Goal: Register for event/course

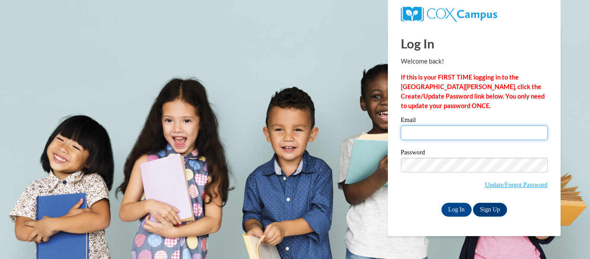
click at [420, 129] on input "Email" at bounding box center [474, 132] width 147 height 15
type input "[EMAIL_ADDRESS][DOMAIN_NAME]"
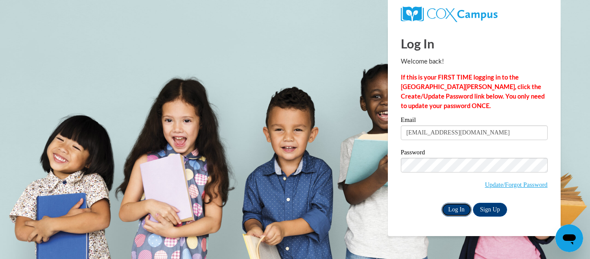
click at [453, 213] on input "Log In" at bounding box center [456, 209] width 30 height 14
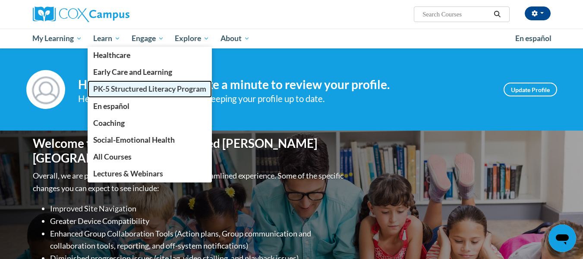
click at [101, 88] on span "PK-5 Structured Literacy Program" at bounding box center [149, 88] width 113 height 9
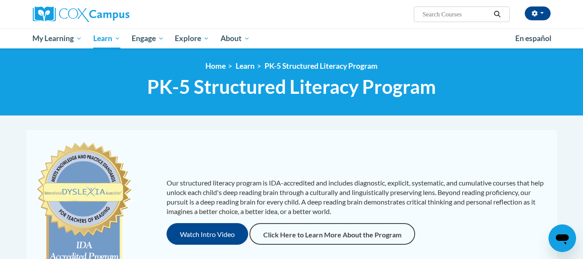
scroll to position [158, 0]
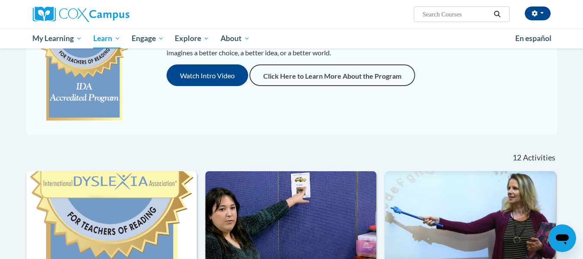
click at [350, 154] on div at bounding box center [314, 154] width 136 height 20
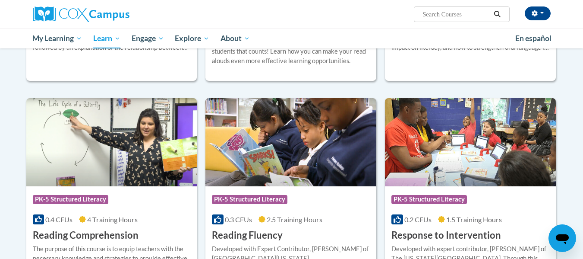
scroll to position [775, 0]
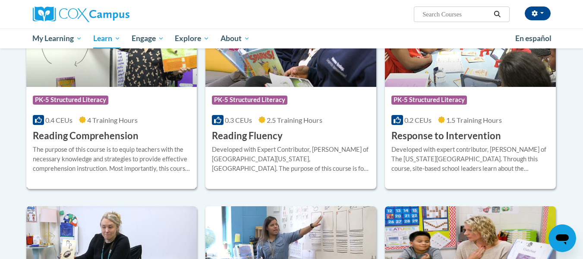
click at [85, 95] on div "Course Category: PK-5 Structured Literacy" at bounding box center [112, 100] width 158 height 19
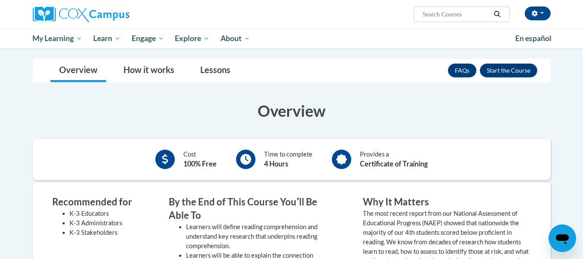
scroll to position [117, 0]
click at [524, 63] on button "Enroll" at bounding box center [508, 70] width 57 height 14
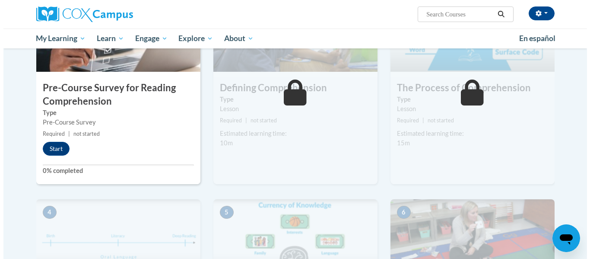
scroll to position [253, 0]
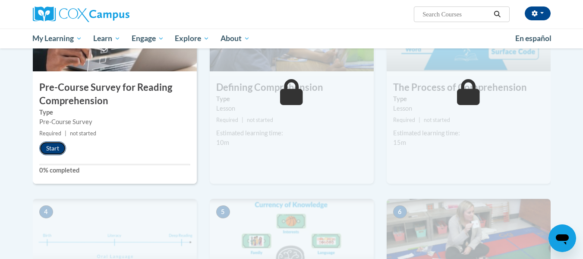
click at [50, 145] on button "Start" at bounding box center [52, 148] width 27 height 14
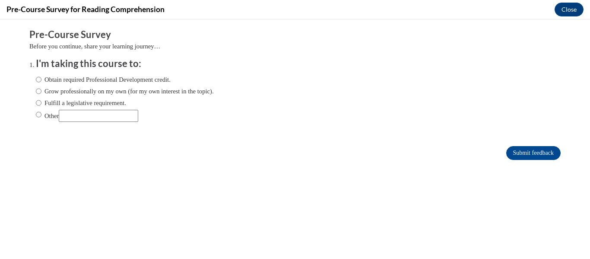
scroll to position [0, 0]
click at [36, 78] on input "Obtain required Professional Development credit." at bounding box center [39, 79] width 6 height 9
radio input "true"
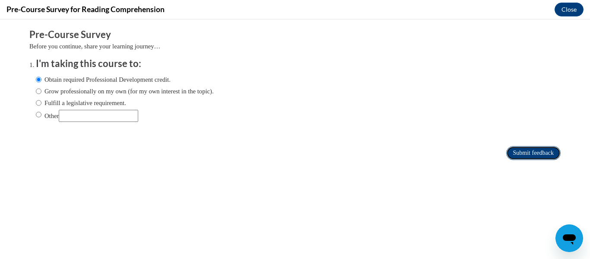
click at [506, 153] on input "Submit feedback" at bounding box center [533, 153] width 54 height 14
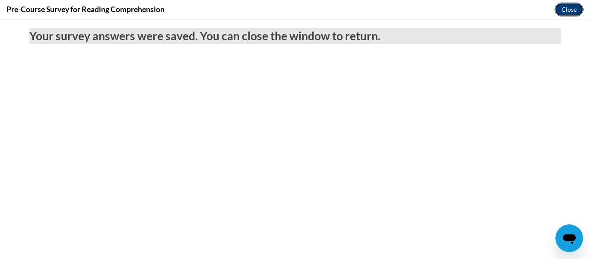
click at [568, 6] on button "Close" at bounding box center [568, 10] width 29 height 14
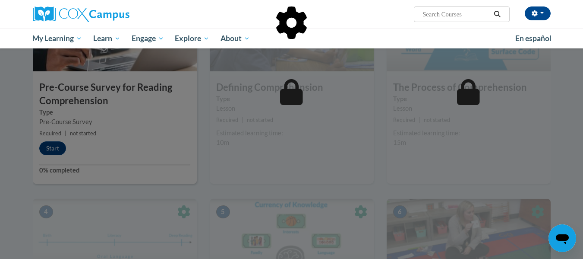
click at [242, 158] on div at bounding box center [291, 129] width 583 height 259
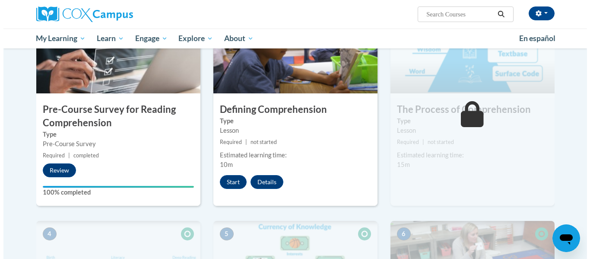
scroll to position [232, 0]
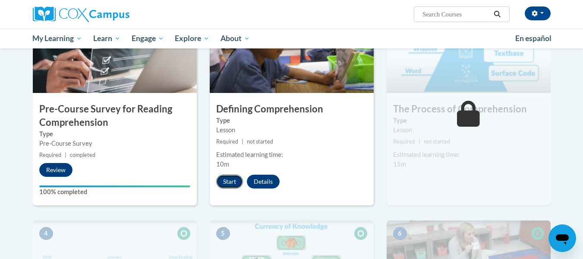
click at [221, 182] on button "Start" at bounding box center [229, 181] width 27 height 14
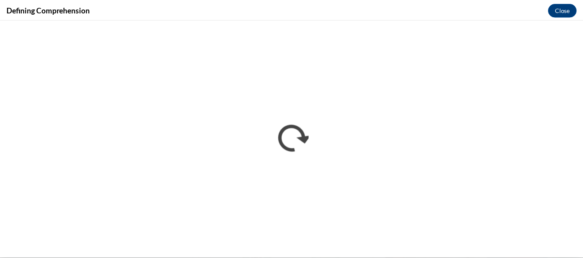
scroll to position [0, 0]
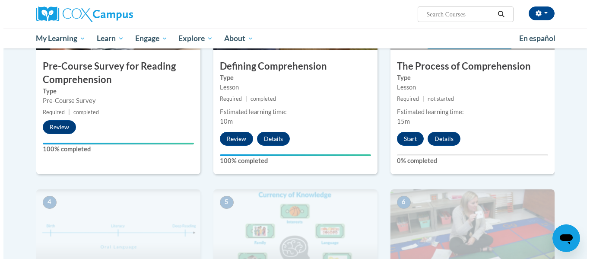
scroll to position [275, 0]
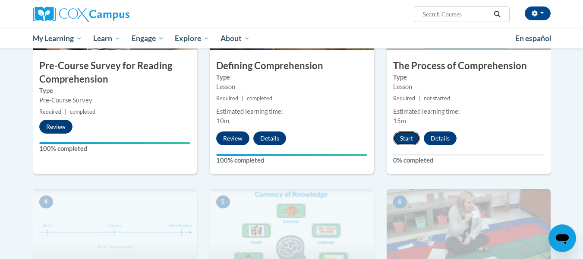
click at [394, 137] on button "Start" at bounding box center [406, 138] width 27 height 14
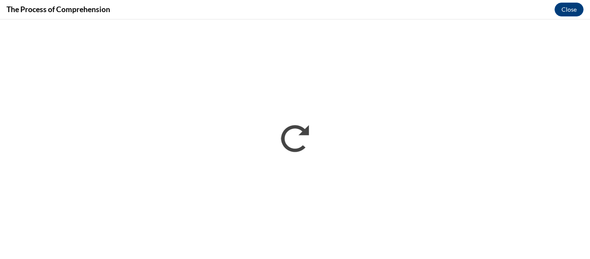
scroll to position [0, 0]
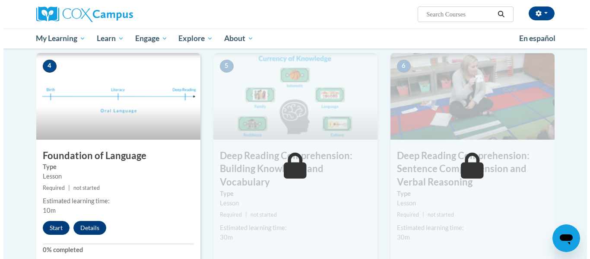
scroll to position [401, 0]
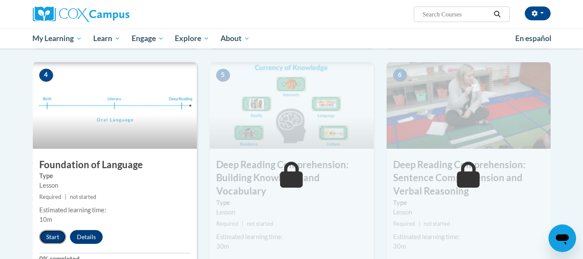
click at [49, 238] on button "Start" at bounding box center [52, 237] width 27 height 14
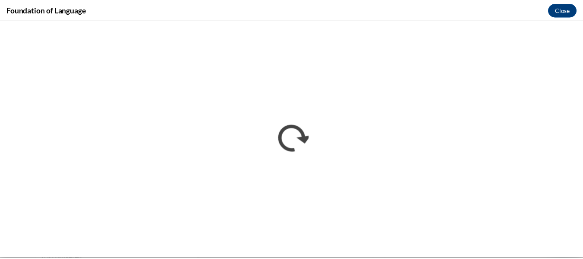
scroll to position [0, 0]
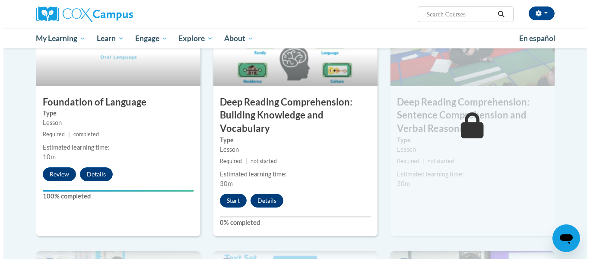
scroll to position [464, 0]
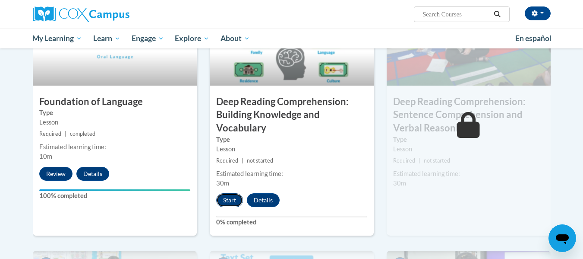
click at [223, 204] on button "Start" at bounding box center [229, 200] width 27 height 14
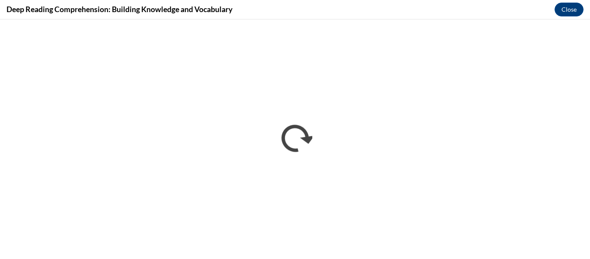
scroll to position [0, 0]
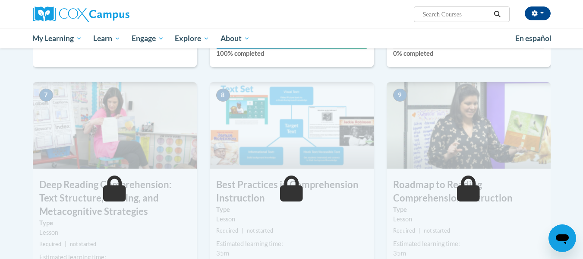
scroll to position [632, 0]
